Goal: Task Accomplishment & Management: Complete application form

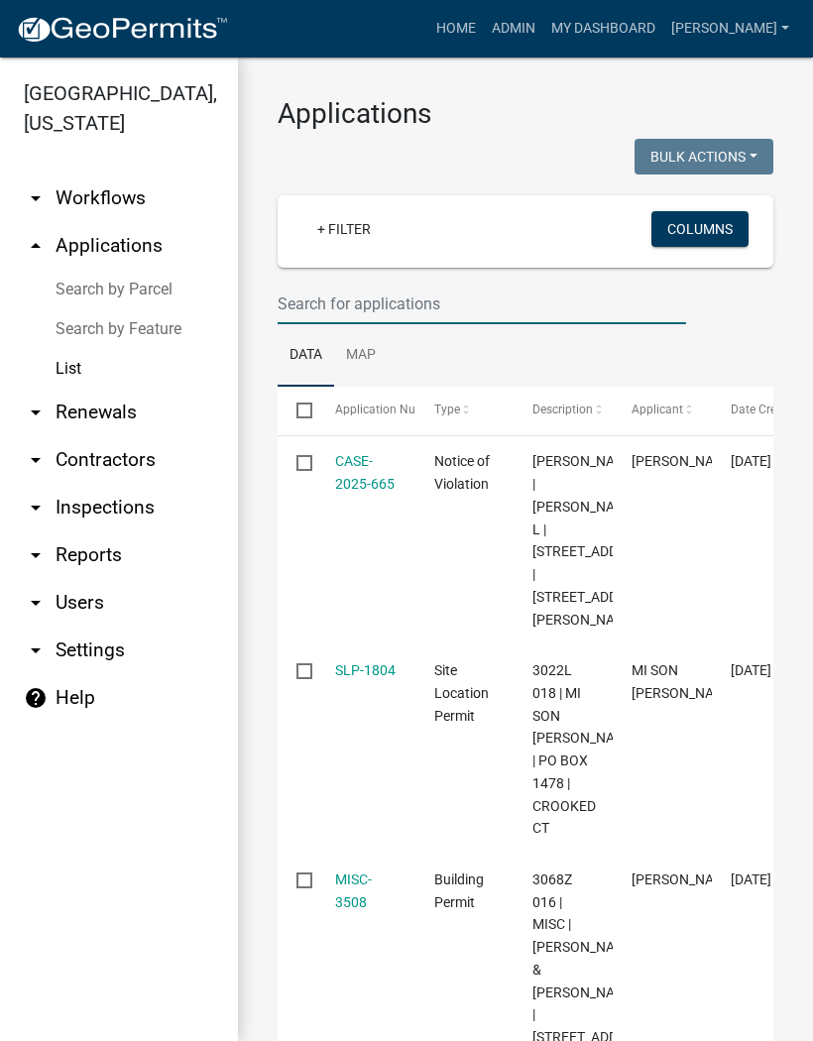
click at [354, 305] on input "text" at bounding box center [481, 303] width 408 height 41
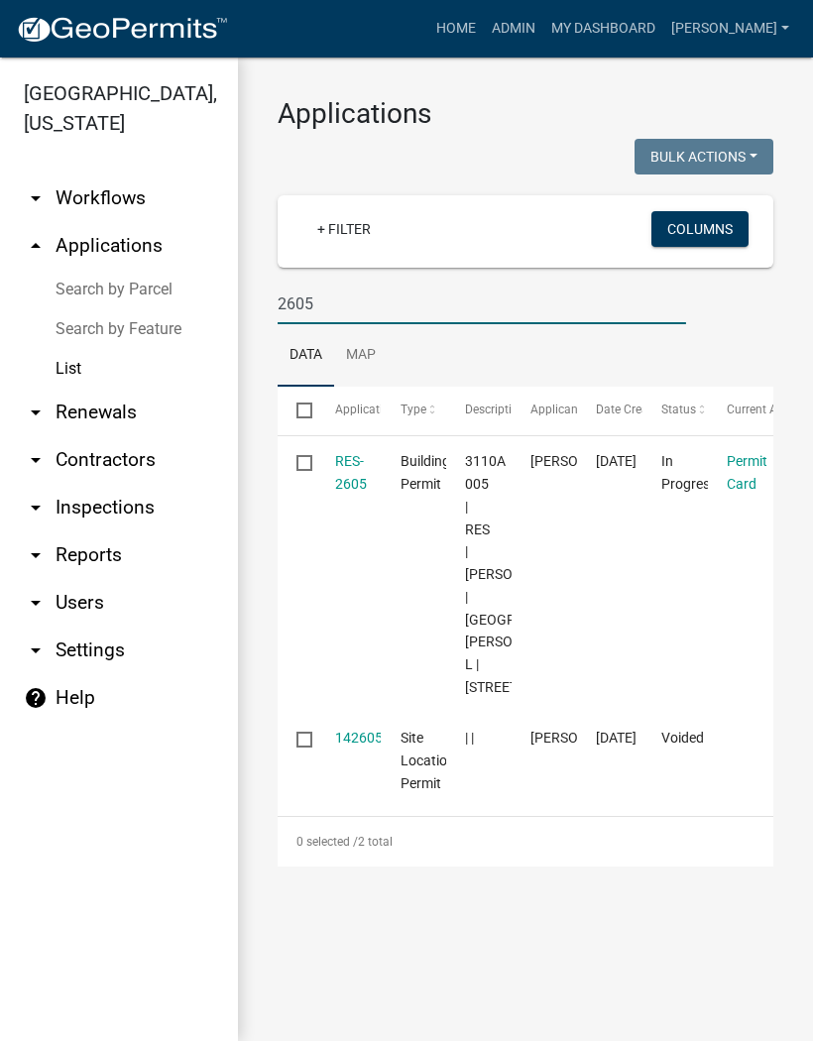
type input "2605"
click at [356, 476] on link "RES-2605" at bounding box center [351, 472] width 32 height 39
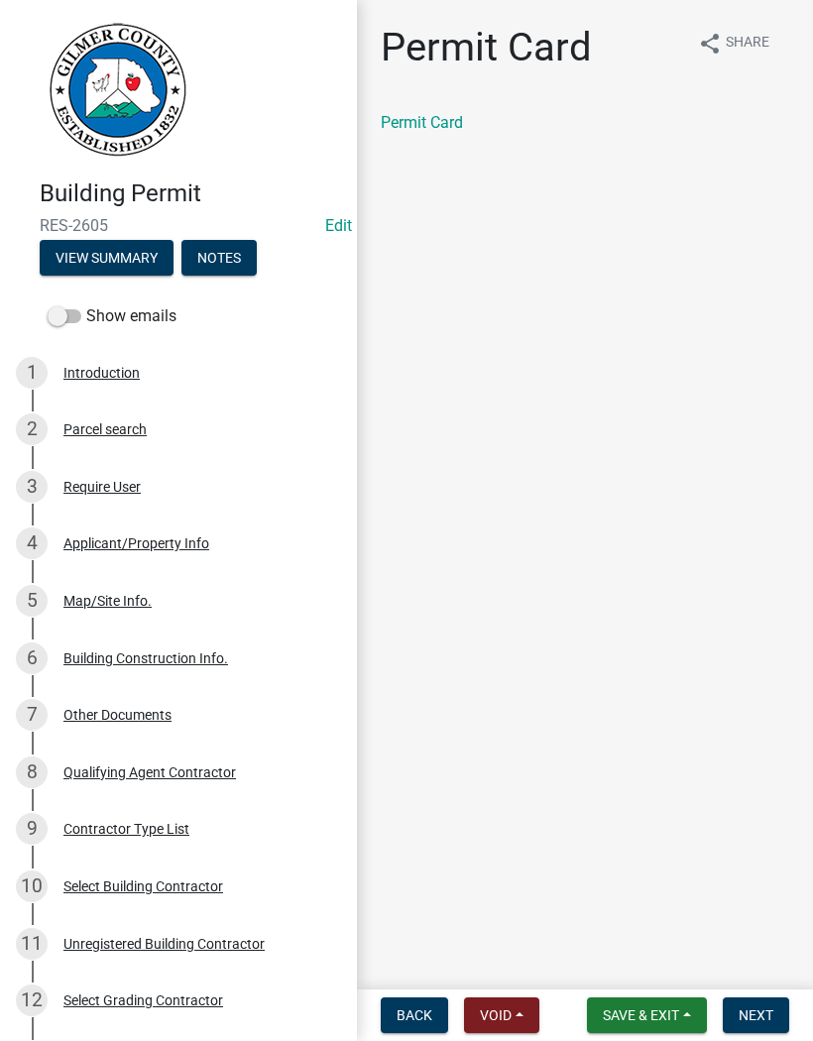
click at [775, 1008] on button "Next" at bounding box center [755, 1015] width 66 height 36
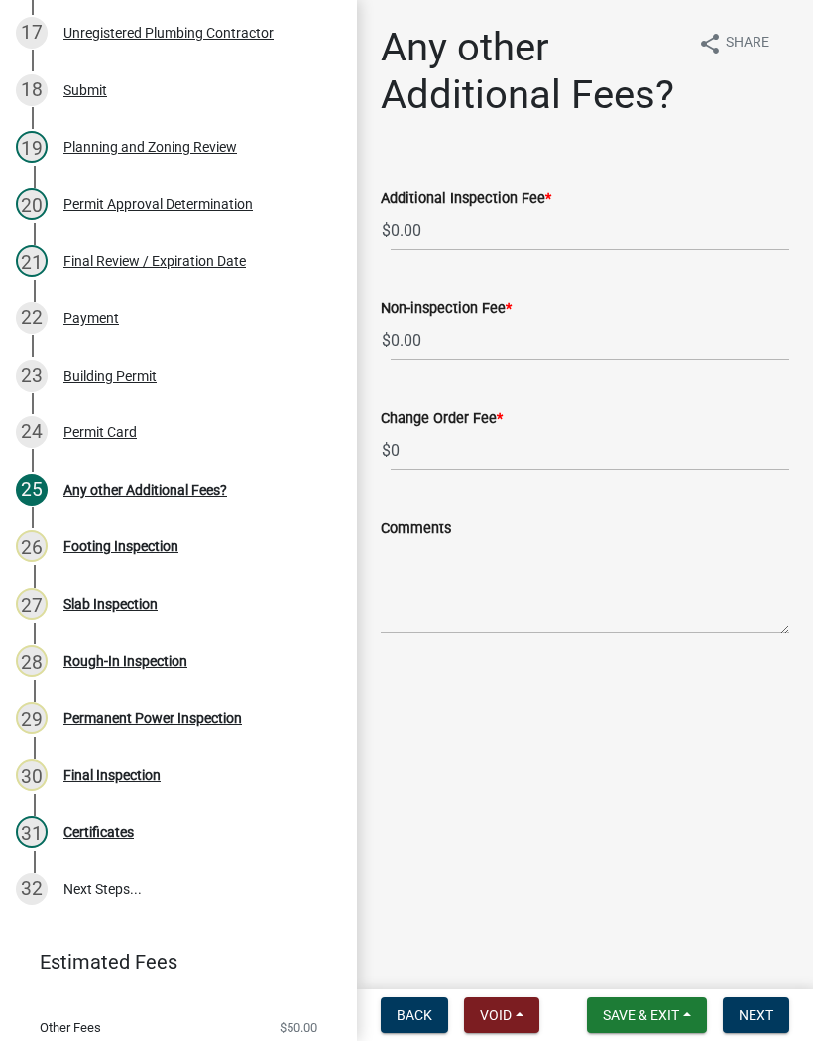
scroll to position [1249, 0]
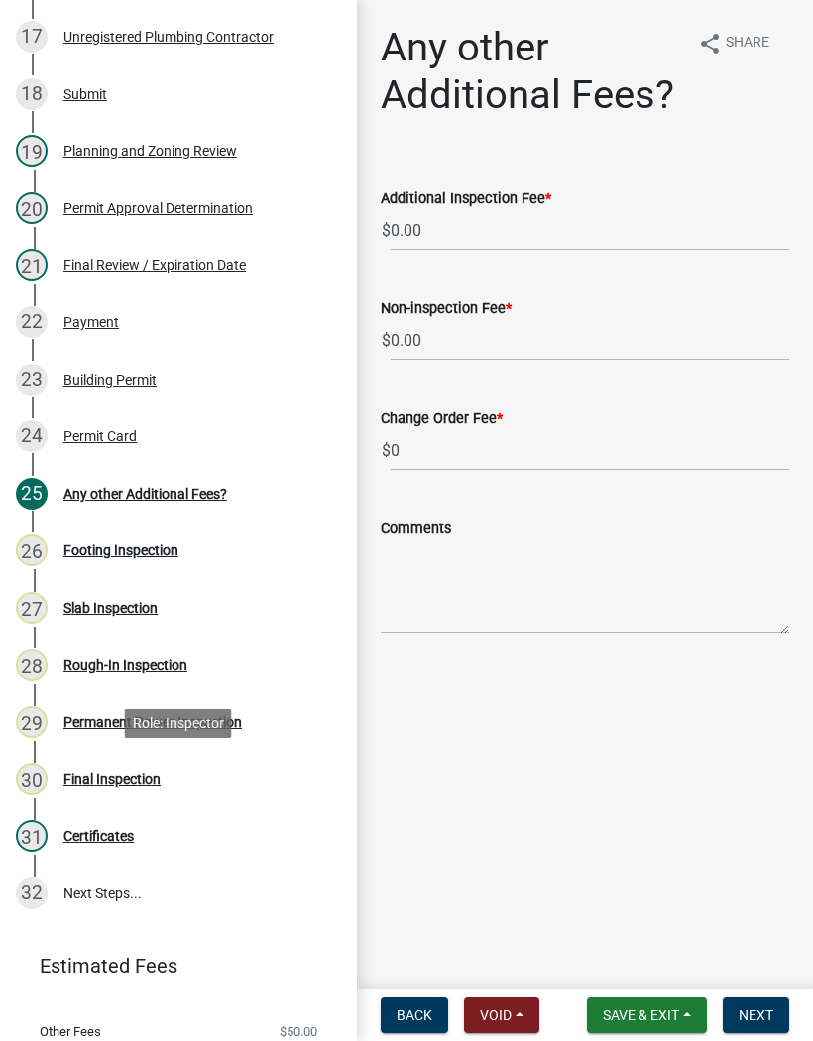
click at [166, 731] on div "Role: Inspector" at bounding box center [178, 723] width 107 height 29
click at [171, 659] on div "Rough-In Inspection" at bounding box center [125, 665] width 124 height 14
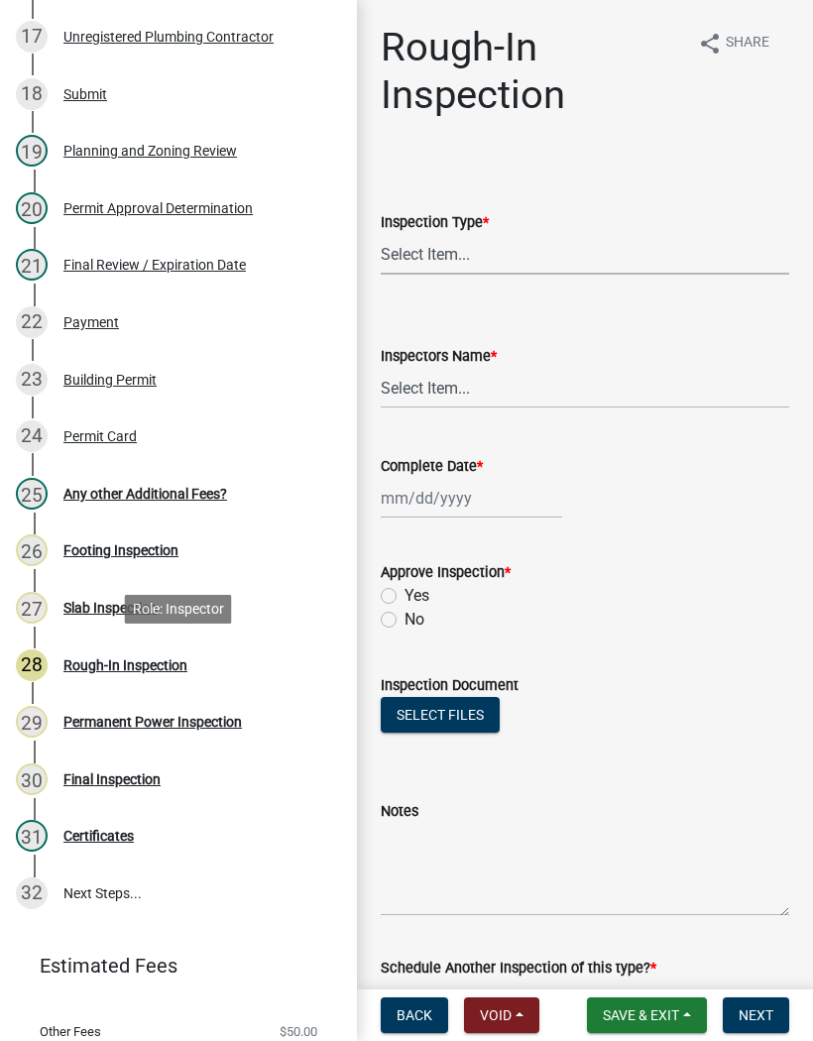
click at [471, 243] on select "Select Item... Rough-In" at bounding box center [585, 254] width 408 height 41
select select "c2274688-245b-4474-aeed-1009256ef604"
click at [446, 393] on select "Select Item... [PERSON_NAME] ([PERSON_NAME]) [PERSON_NAME] ([PERSON_NAME]) Engi…" at bounding box center [585, 388] width 408 height 41
click at [471, 377] on select "Select Item... [PERSON_NAME] ([PERSON_NAME]) [PERSON_NAME] ([PERSON_NAME]) Engi…" at bounding box center [585, 388] width 408 height 41
select select "8dfc8809-68b2-4bc3-a0d1-6f7e000e7487"
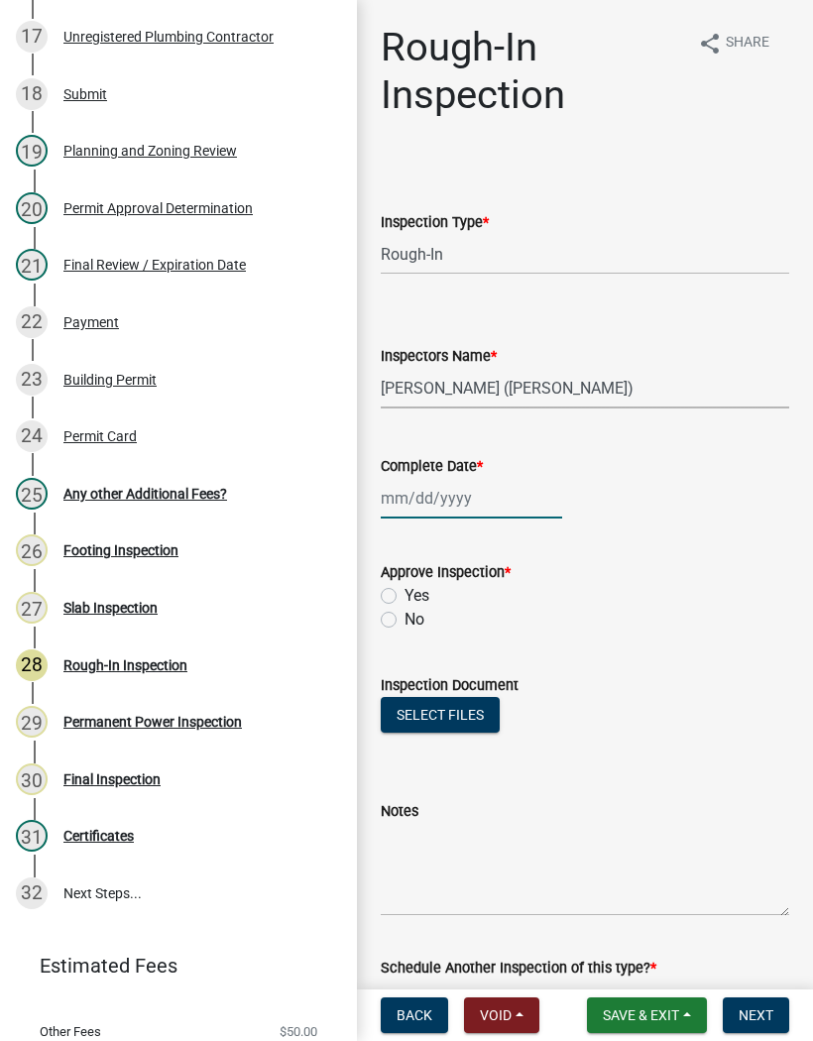
click at [441, 488] on div at bounding box center [471, 498] width 181 height 41
select select "10"
select select "2025"
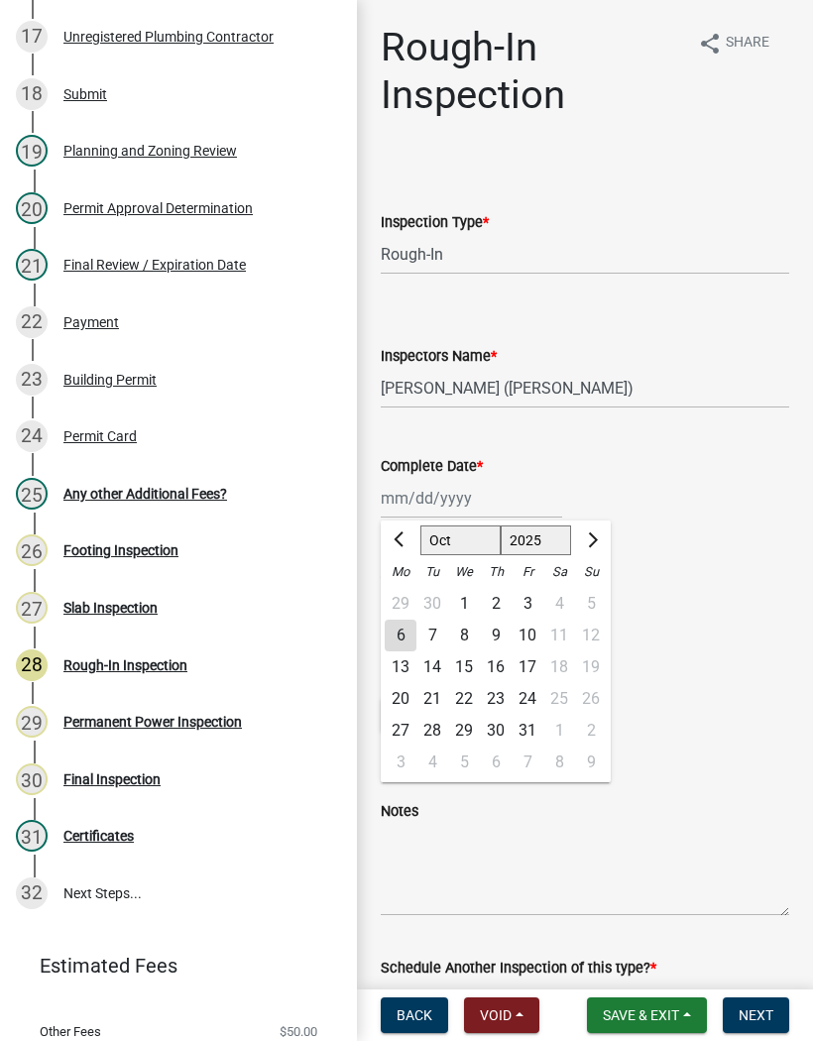
click at [397, 639] on div "6" at bounding box center [401, 635] width 32 height 32
type input "[DATE]"
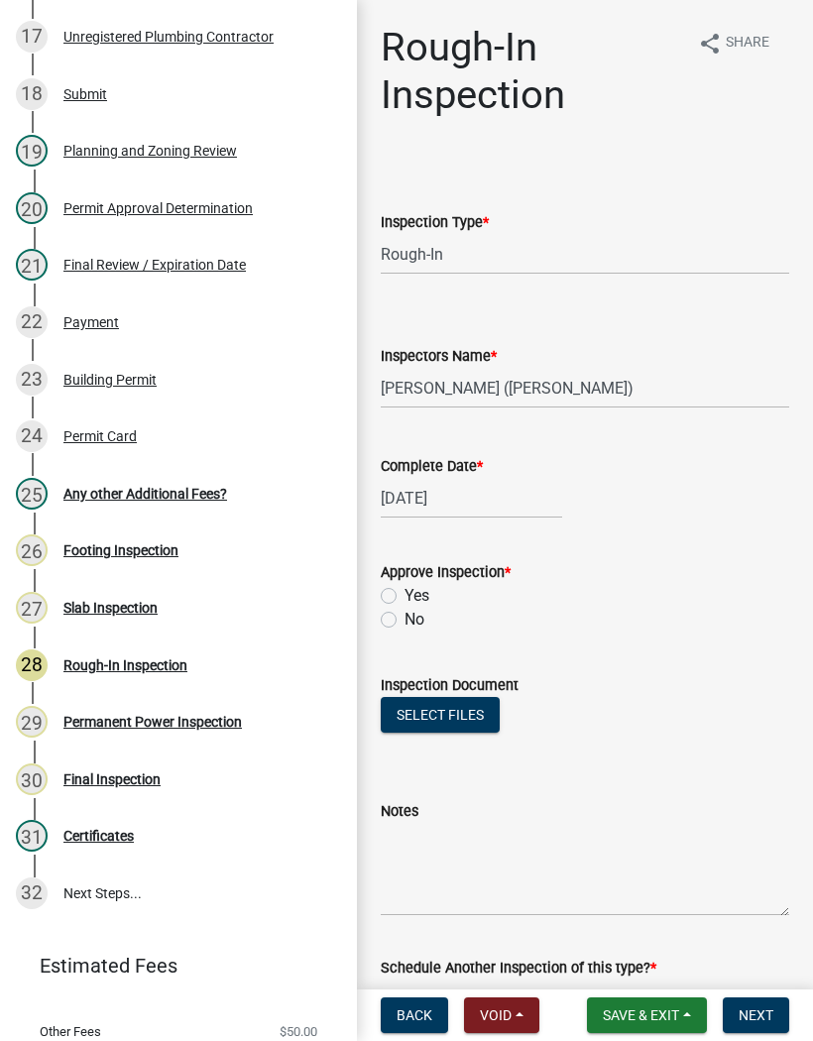
click at [400, 593] on div "Yes" at bounding box center [585, 596] width 408 height 24
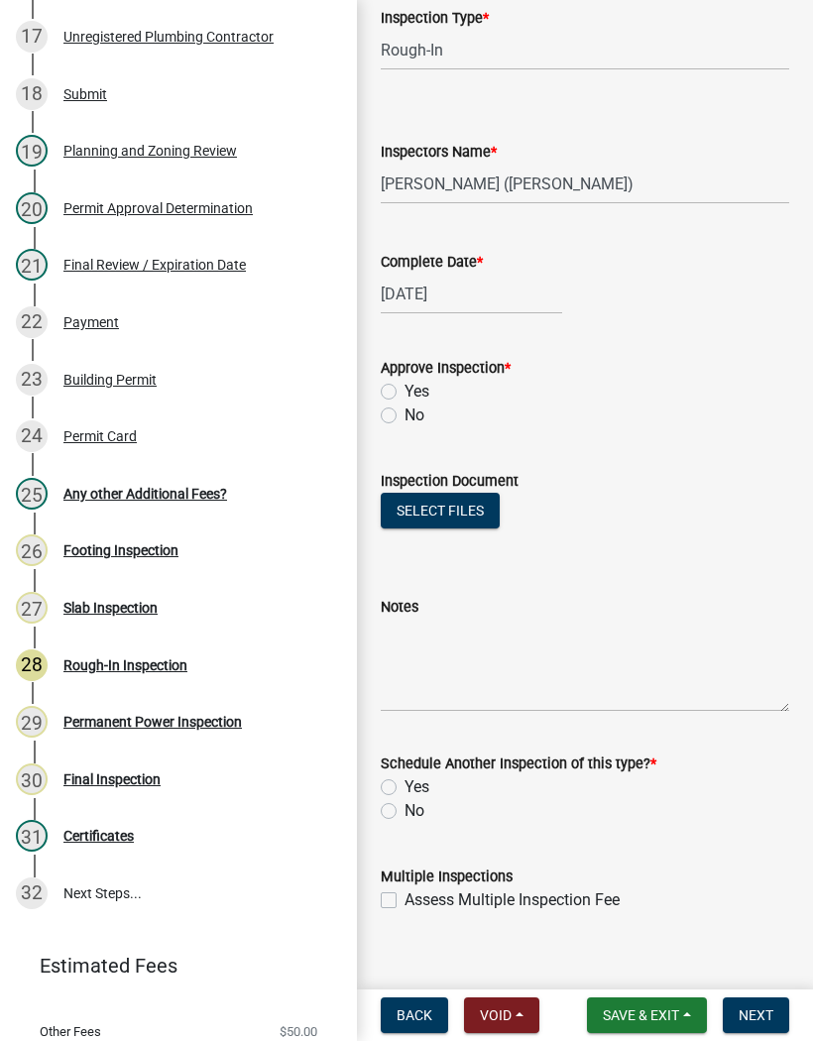
scroll to position [214, 0]
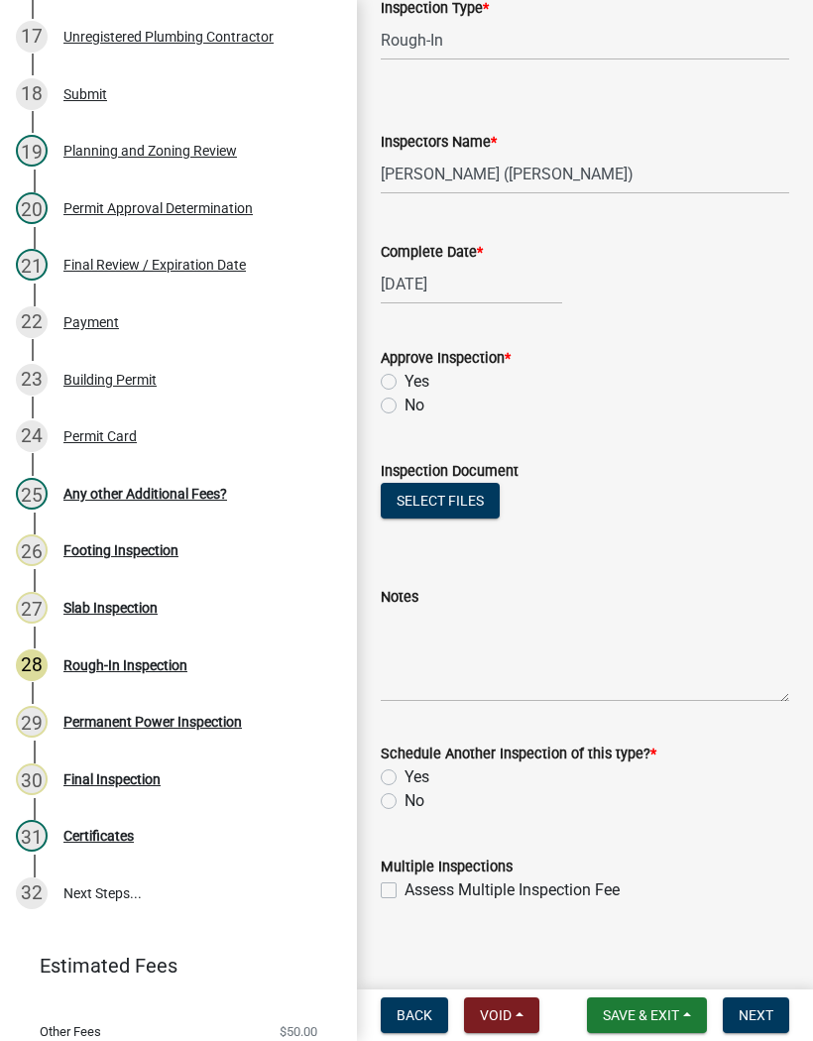
click at [404, 381] on label "Yes" at bounding box center [416, 382] width 25 height 24
click at [404, 381] on input "Yes" at bounding box center [410, 376] width 13 height 13
radio input "true"
click at [404, 797] on label "No" at bounding box center [414, 801] width 20 height 24
click at [404, 797] on input "No" at bounding box center [410, 795] width 13 height 13
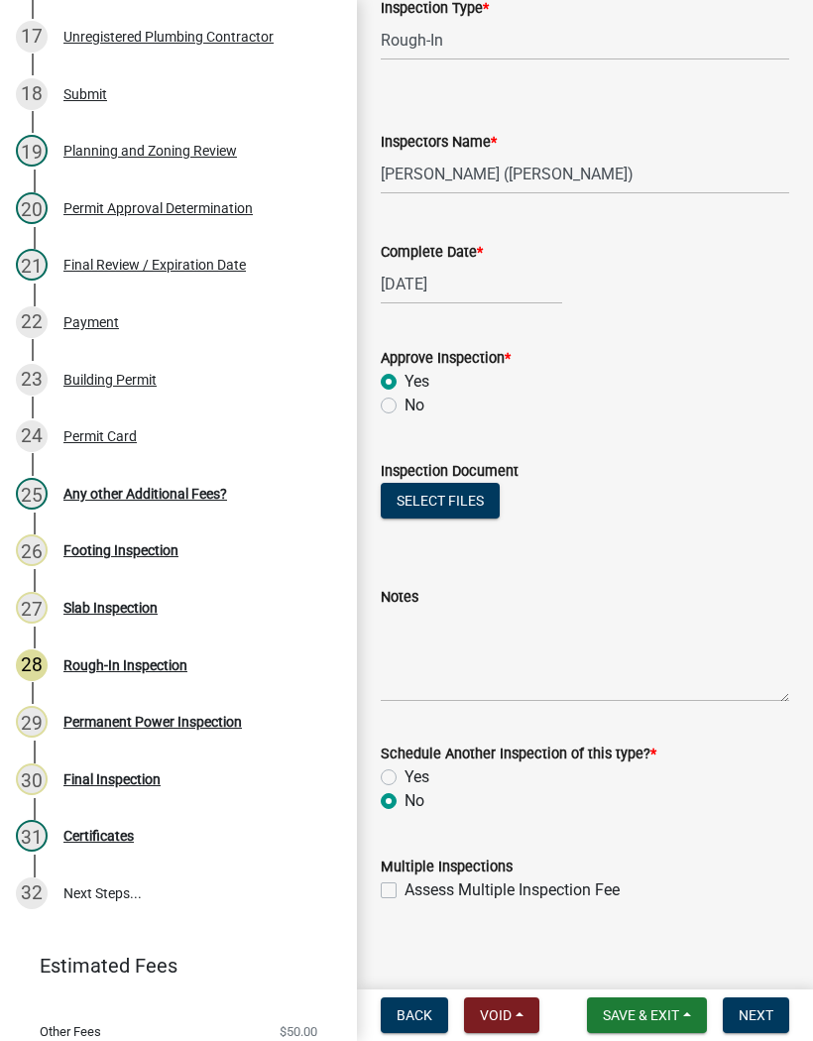
radio input "true"
click at [774, 1010] on button "Next" at bounding box center [755, 1015] width 66 height 36
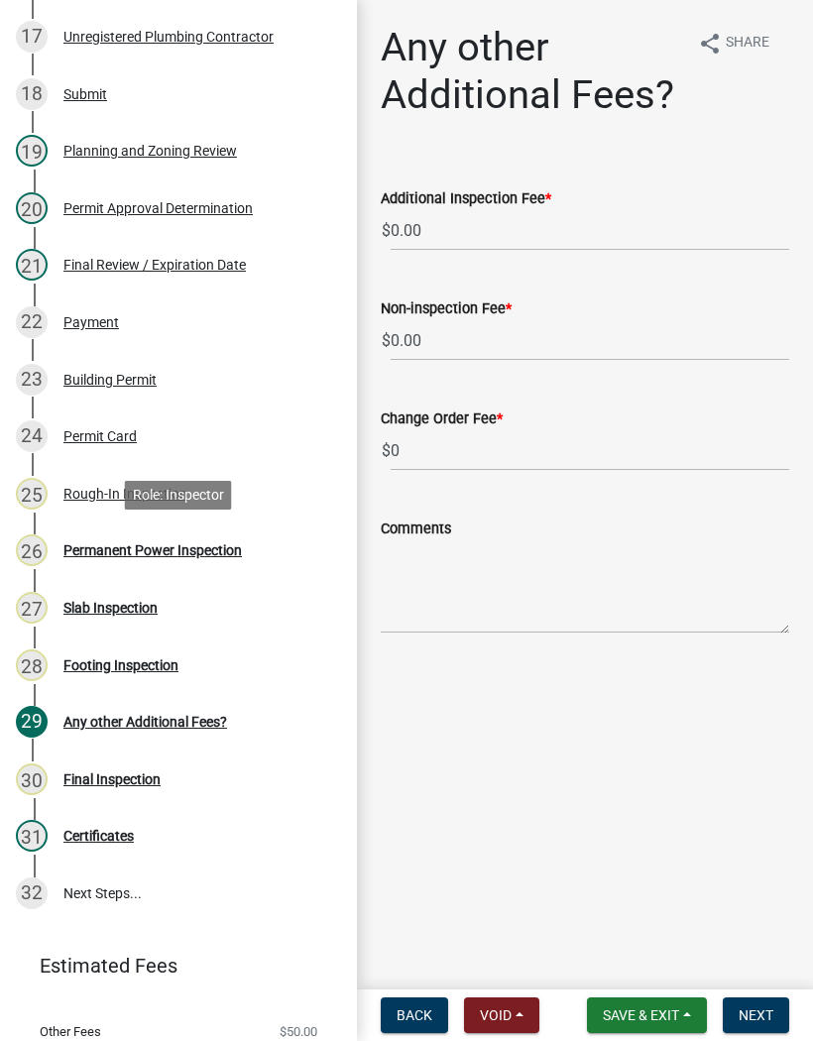
click at [227, 543] on div "Permanent Power Inspection" at bounding box center [152, 550] width 178 height 14
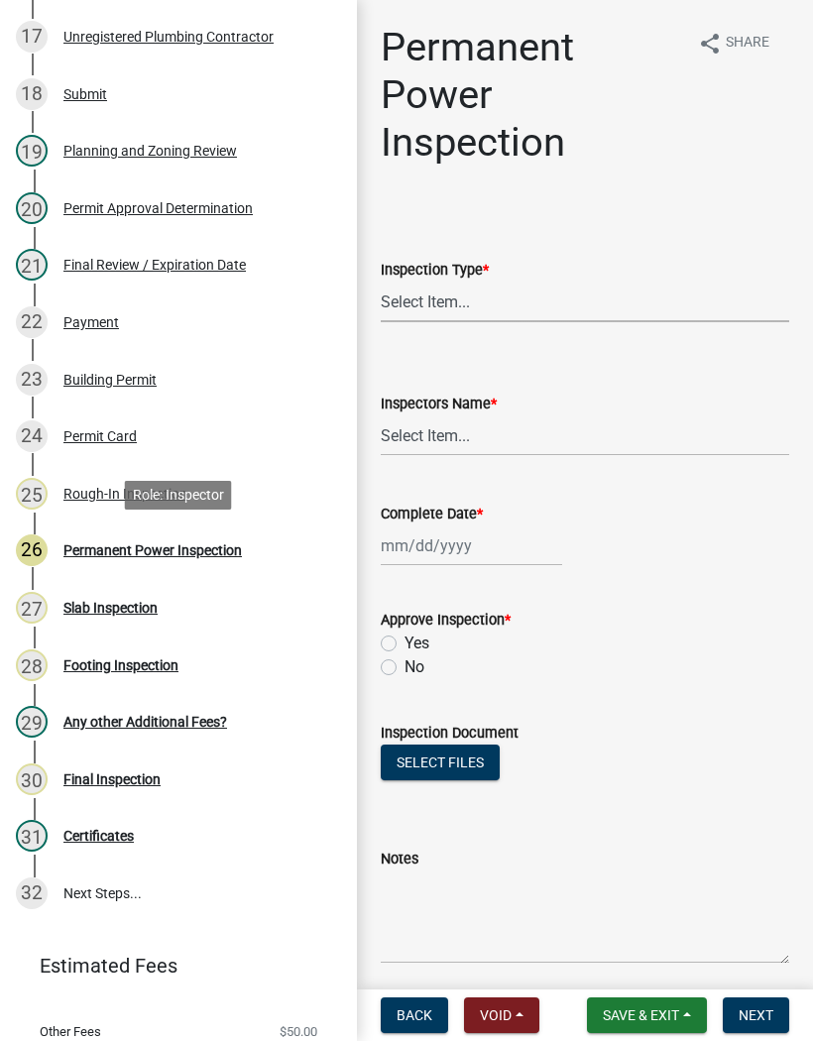
click at [431, 305] on select "Select Item... Permanent Power" at bounding box center [585, 301] width 408 height 41
select select "5c85f858-e2c6-4c2c-a92e-43b107da9ba1"
click at [422, 425] on select "Select Item... [PERSON_NAME] ([PERSON_NAME]) [PERSON_NAME] ([PERSON_NAME]) Engi…" at bounding box center [585, 435] width 408 height 41
click at [473, 445] on select "Select Item... [PERSON_NAME] ([PERSON_NAME]) [PERSON_NAME] ([PERSON_NAME]) Engi…" at bounding box center [585, 435] width 408 height 41
select select "8dfc8809-68b2-4bc3-a0d1-6f7e000e7487"
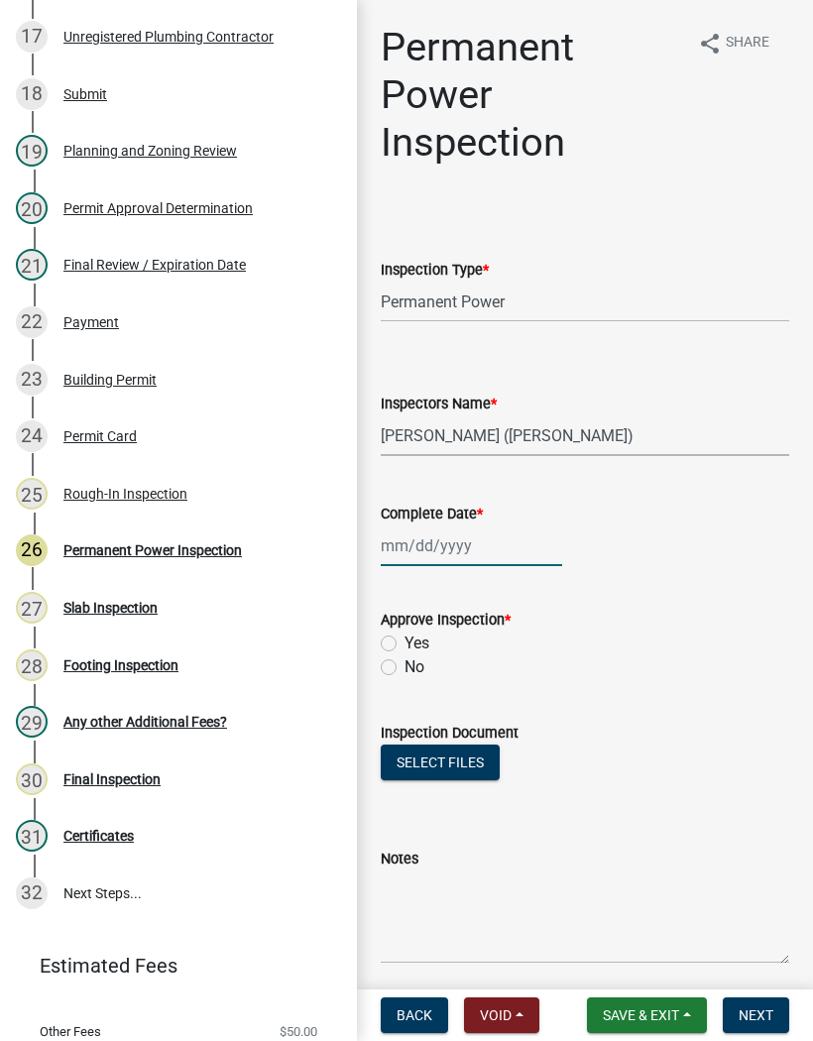
click at [453, 536] on div at bounding box center [471, 545] width 181 height 41
select select "10"
select select "2025"
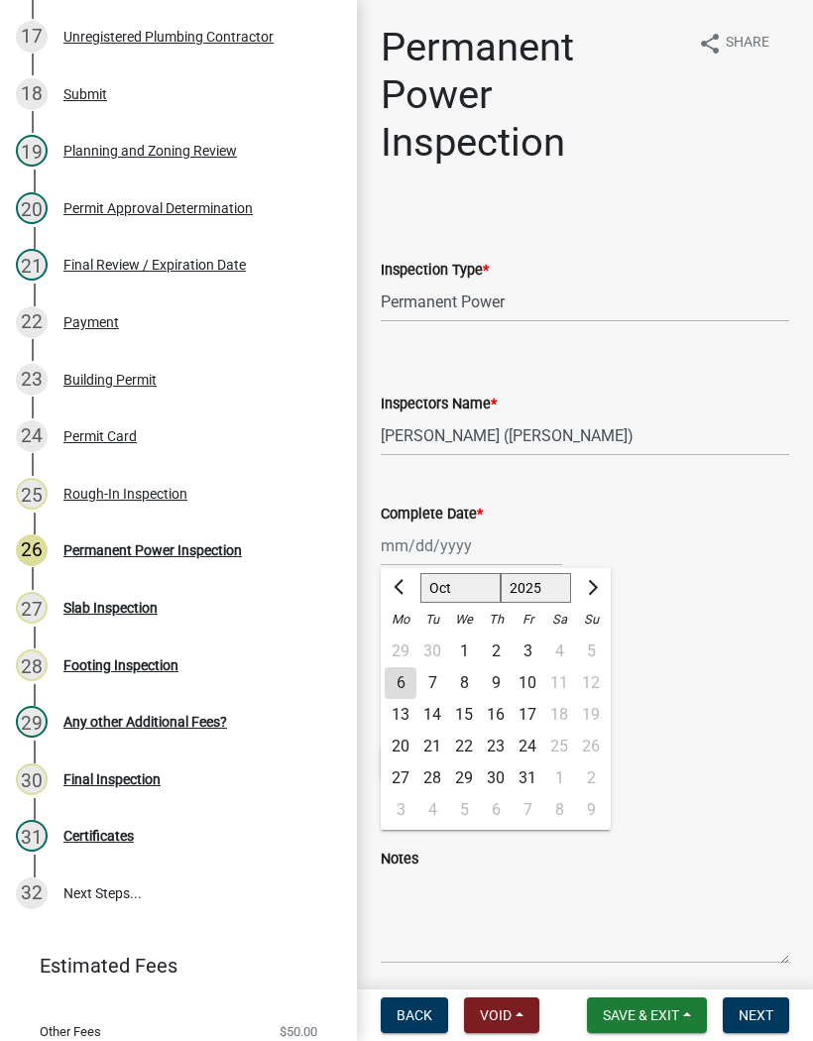
click at [406, 686] on div "6" at bounding box center [401, 683] width 32 height 32
type input "[DATE]"
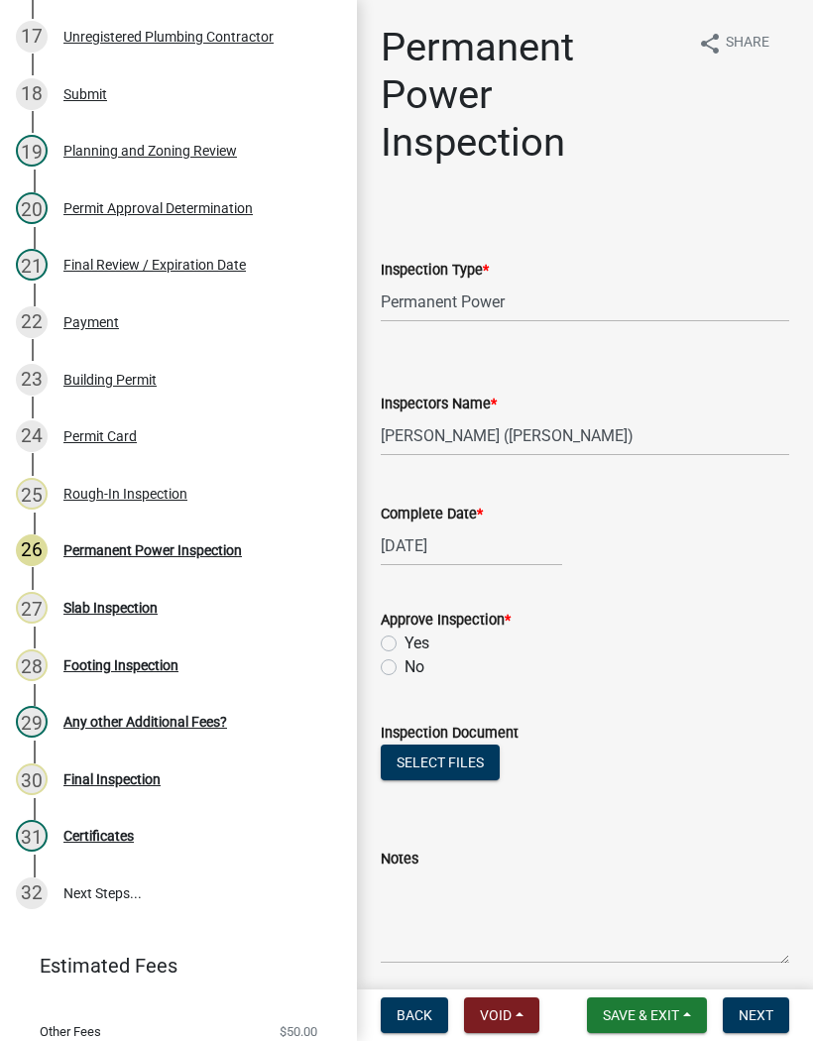
click at [404, 644] on label "Yes" at bounding box center [416, 643] width 25 height 24
click at [404, 644] on input "Yes" at bounding box center [410, 637] width 13 height 13
radio input "true"
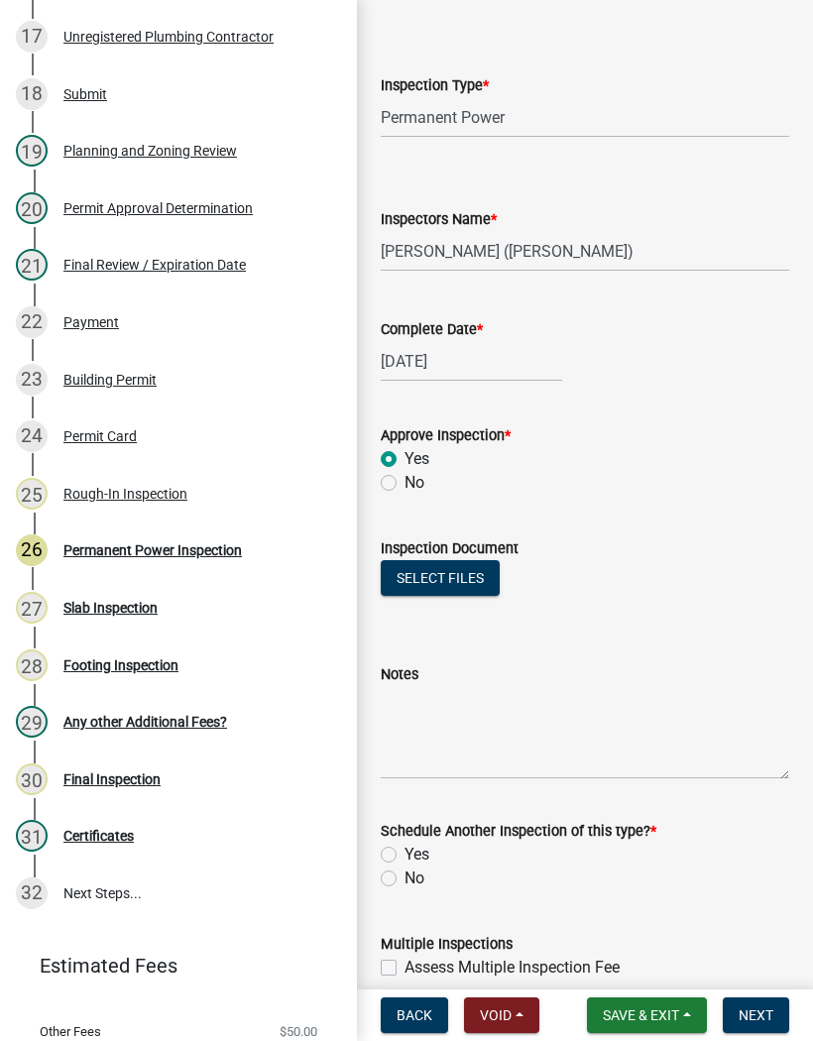
scroll to position [191, 0]
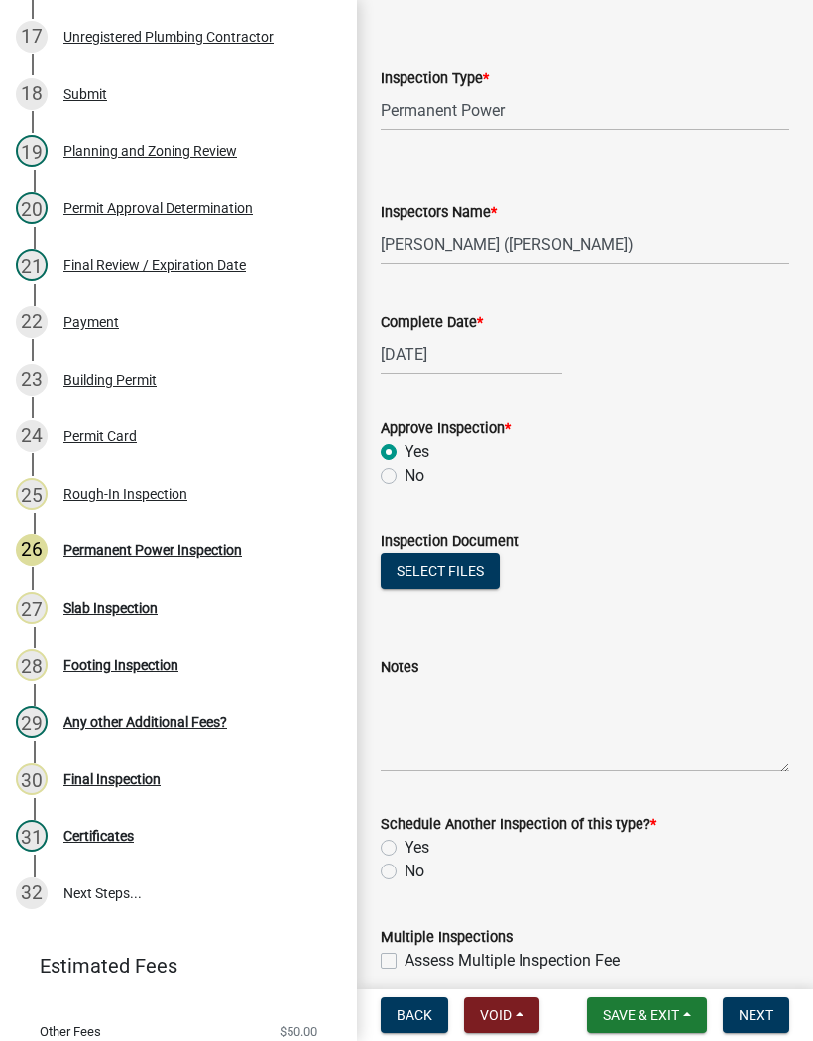
click at [404, 877] on label "No" at bounding box center [414, 871] width 20 height 24
click at [404, 872] on input "No" at bounding box center [410, 865] width 13 height 13
radio input "true"
click at [766, 1016] on span "Next" at bounding box center [755, 1015] width 35 height 16
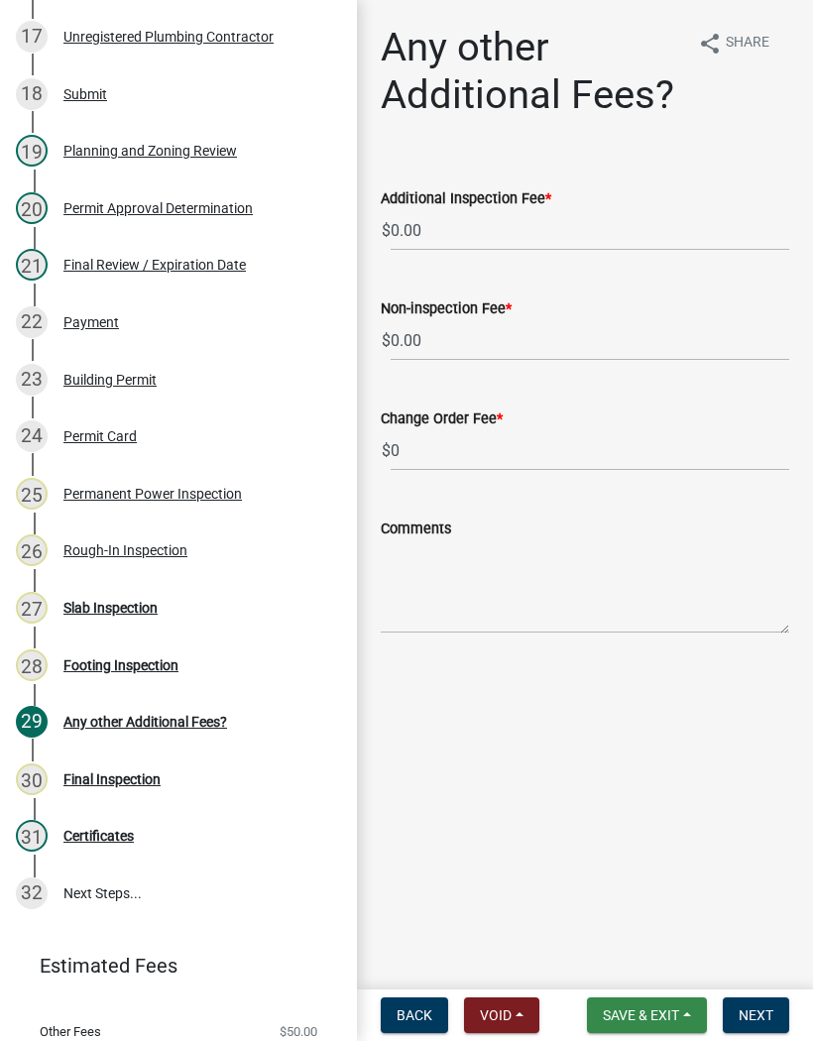
click at [645, 1005] on button "Save & Exit" at bounding box center [647, 1015] width 120 height 36
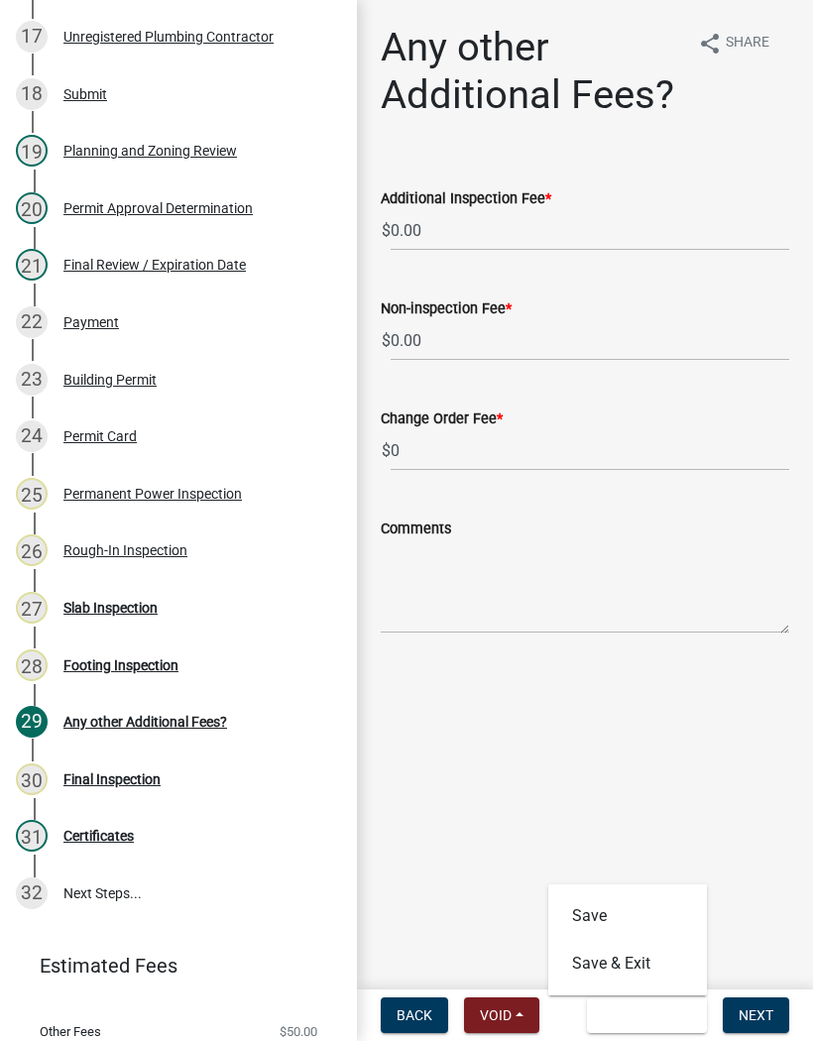
click at [645, 973] on button "Save & Exit" at bounding box center [627, 964] width 159 height 48
